Goal: Task Accomplishment & Management: Manage account settings

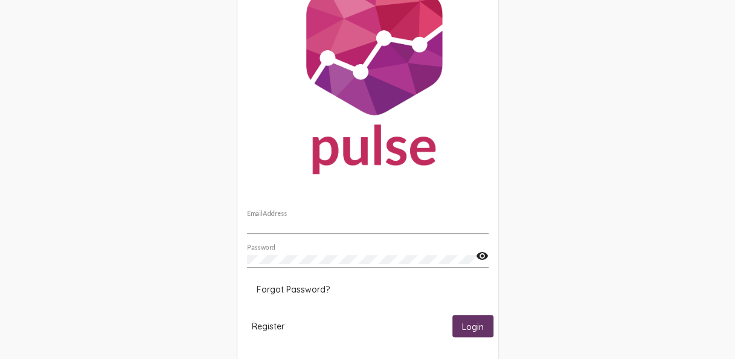
scroll to position [82, 0]
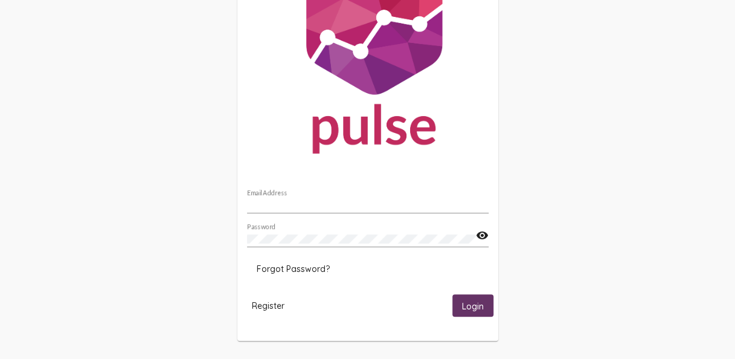
type input "[EMAIL_ADDRESS][DOMAIN_NAME]"
click at [476, 303] on span "Login" at bounding box center [473, 305] width 22 height 11
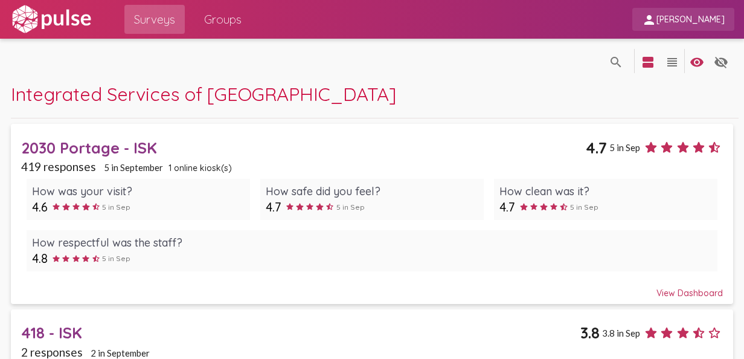
click at [700, 17] on span "[PERSON_NAME]" at bounding box center [690, 19] width 68 height 11
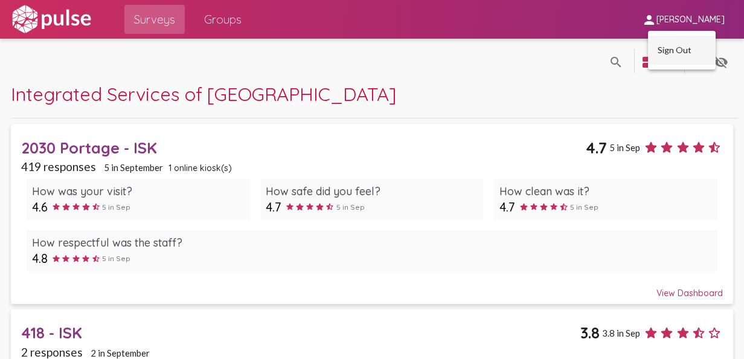
click at [671, 50] on button "Sign Out" at bounding box center [682, 50] width 68 height 29
